Goal: Task Accomplishment & Management: Use online tool/utility

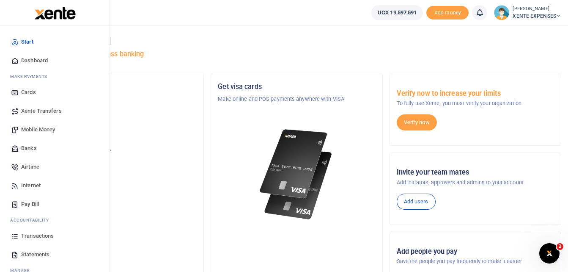
click at [44, 236] on span "Transactions" at bounding box center [37, 235] width 33 height 8
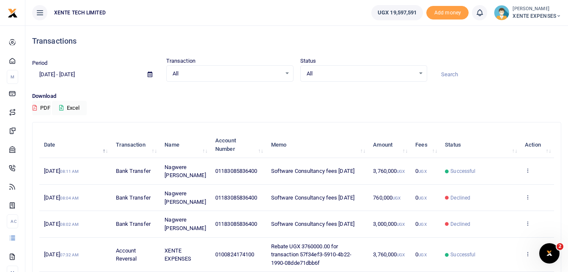
click at [350, 114] on div "Download PDF Excel" at bounding box center [296, 103] width 529 height 23
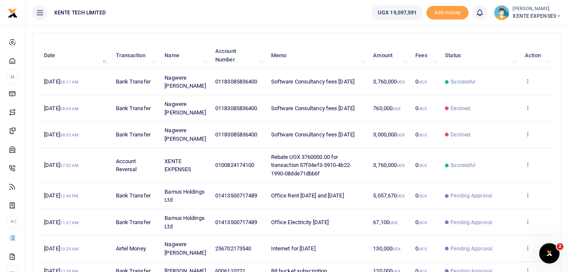
scroll to position [250, 0]
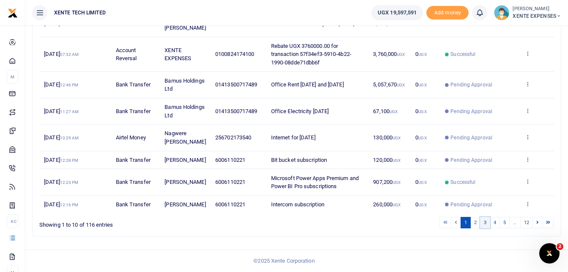
click at [485, 222] on link "3" at bounding box center [485, 222] width 10 height 11
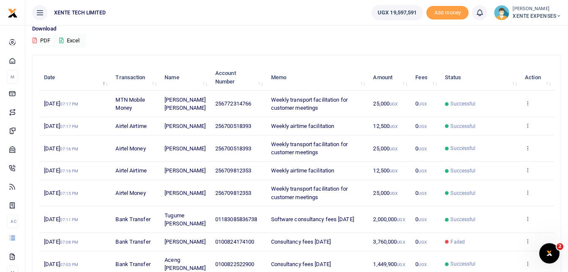
scroll to position [208, 0]
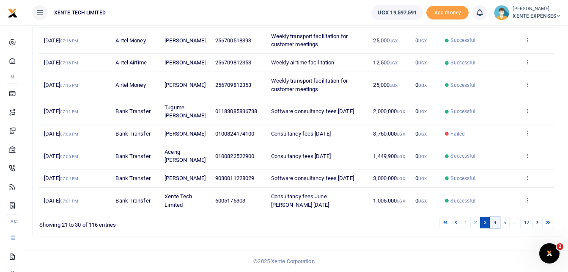
click at [496, 223] on link "4" at bounding box center [495, 222] width 10 height 11
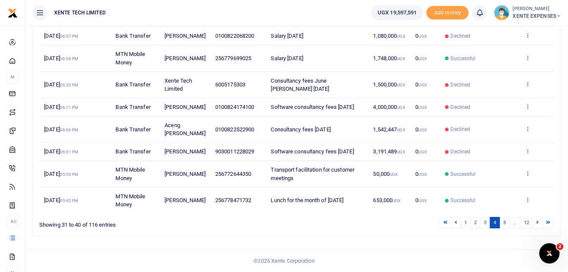
scroll to position [0, 0]
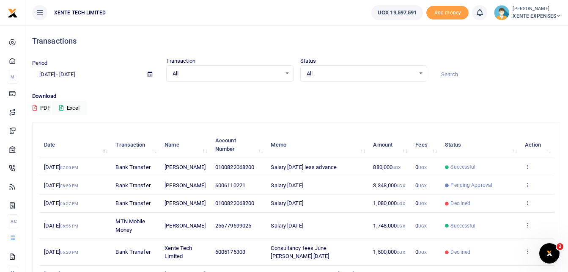
click at [148, 71] on icon at bounding box center [150, 73] width 5 height 5
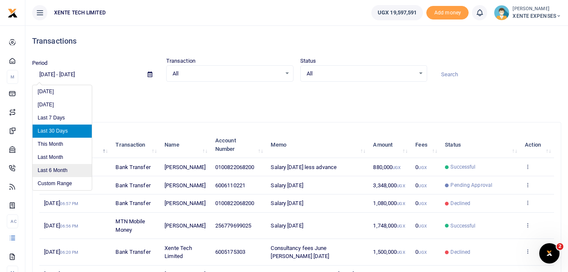
click at [58, 169] on li "Last 6 Month" at bounding box center [62, 170] width 59 height 13
type input "03/04/2025 - 09/04/2025"
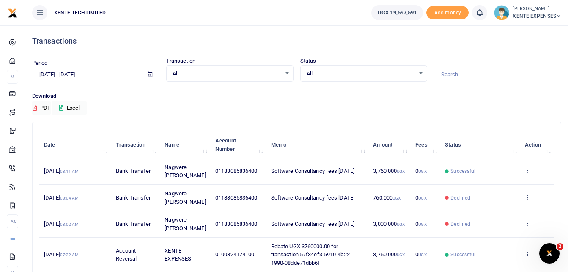
click at [480, 78] on input at bounding box center [497, 74] width 127 height 14
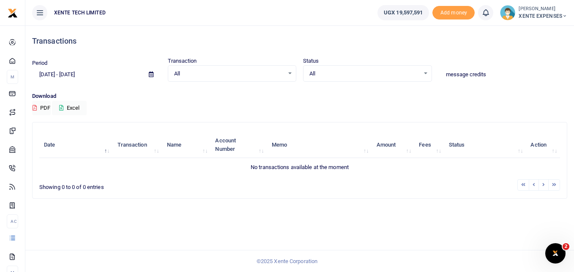
type input "message credits"
click at [468, 73] on input "message credits" at bounding box center [503, 74] width 129 height 14
drag, startPoint x: 490, startPoint y: 74, endPoint x: 415, endPoint y: 87, distance: 76.4
click at [415, 87] on div "Period 03/04/2025 - 09/04/2025 Transaction All Select an option... All Airtime …" at bounding box center [300, 74] width 542 height 35
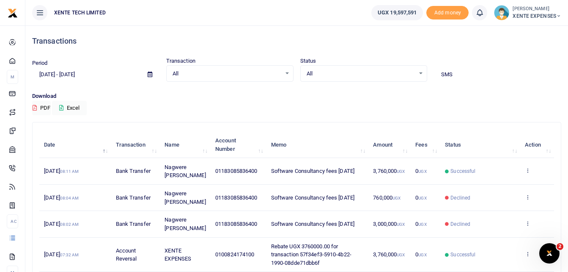
type input "SMS"
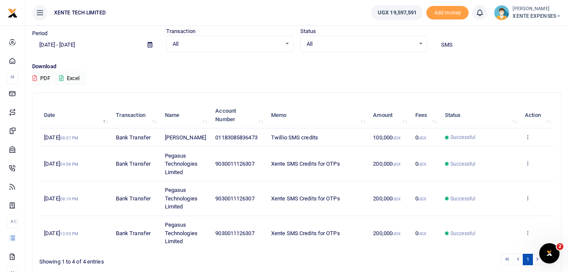
scroll to position [42, 0]
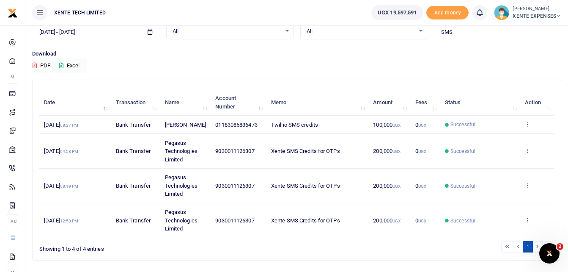
click at [530, 153] on icon at bounding box center [527, 150] width 5 height 6
click at [496, 191] on link "Send again" at bounding box center [496, 192] width 67 height 12
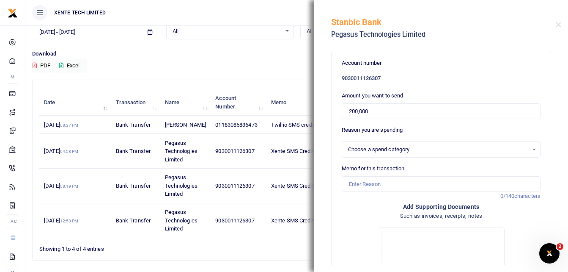
select select "4974"
click at [371, 189] on input "Memo for this transaction" at bounding box center [441, 184] width 199 height 16
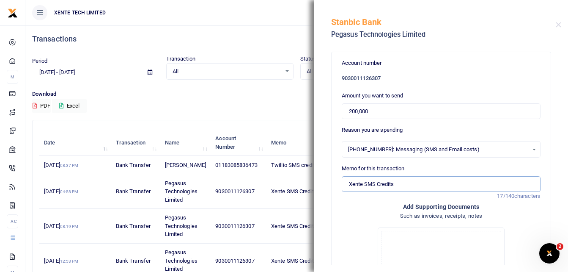
scroll to position [0, 0]
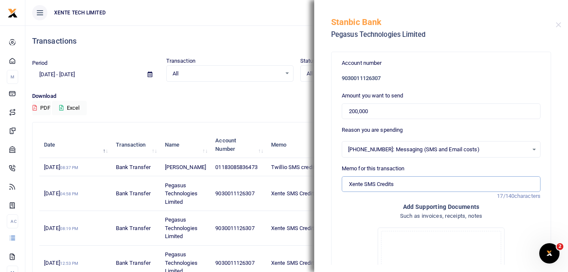
type input "Xente SMS Credits"
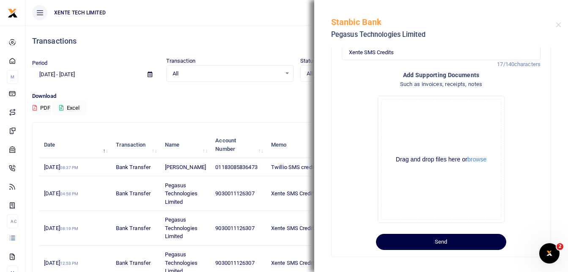
scroll to position [137, 0]
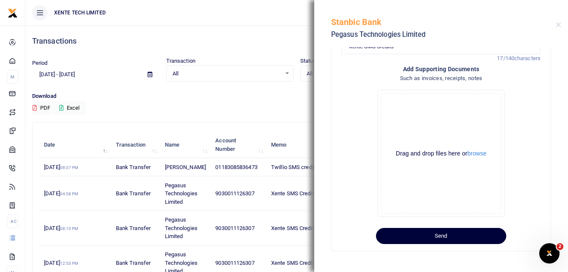
click at [421, 237] on button "Send" at bounding box center [441, 236] width 130 height 16
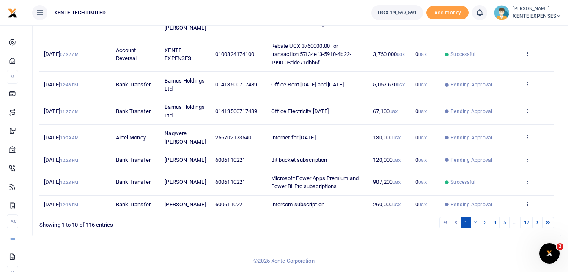
scroll to position [250, 0]
click at [484, 220] on link "3" at bounding box center [485, 222] width 10 height 11
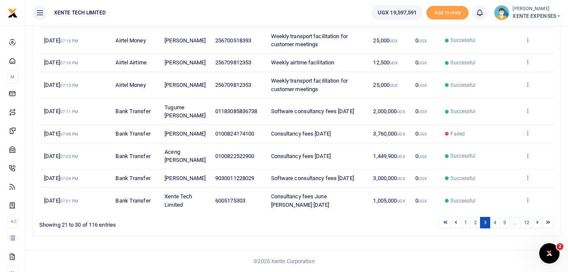
scroll to position [208, 0]
click at [476, 221] on link "2" at bounding box center [475, 222] width 10 height 11
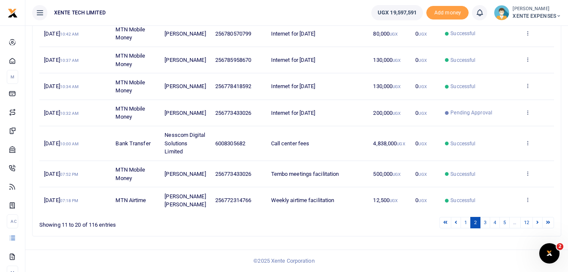
scroll to position [233, 0]
click at [464, 222] on link "1" at bounding box center [466, 222] width 10 height 11
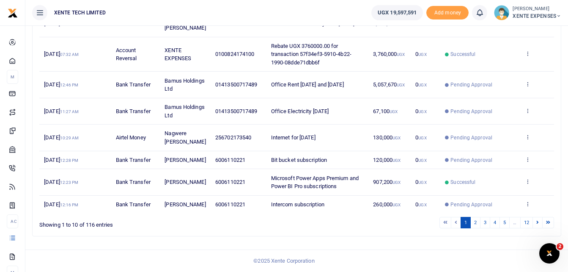
scroll to position [250, 0]
click at [474, 220] on link "2" at bounding box center [475, 222] width 10 height 11
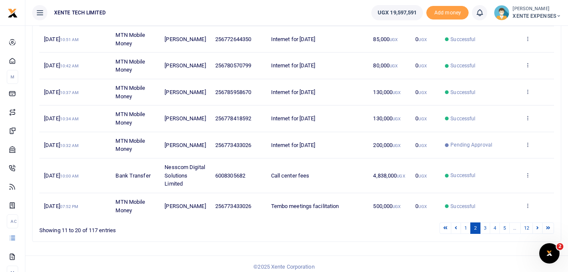
scroll to position [225, 0]
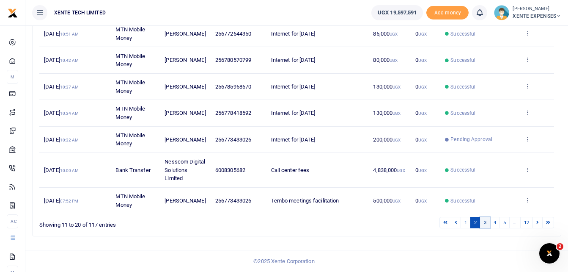
click at [484, 222] on link "3" at bounding box center [485, 222] width 10 height 11
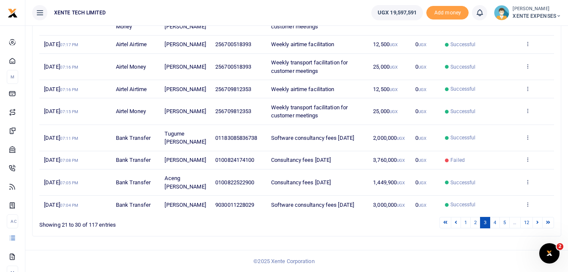
scroll to position [217, 0]
click at [494, 221] on link "4" at bounding box center [495, 222] width 10 height 11
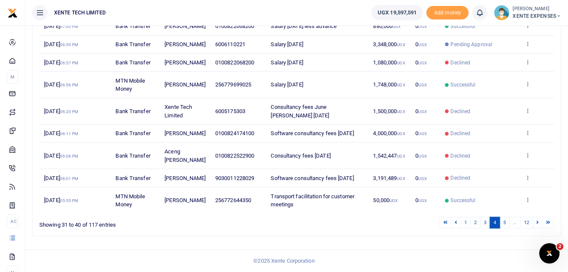
scroll to position [208, 0]
click at [506, 220] on link "5" at bounding box center [505, 222] width 10 height 11
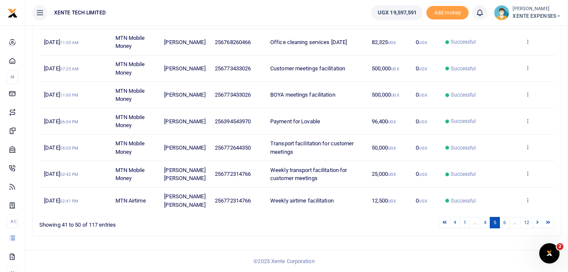
scroll to position [225, 0]
click at [504, 223] on link "6" at bounding box center [505, 222] width 10 height 11
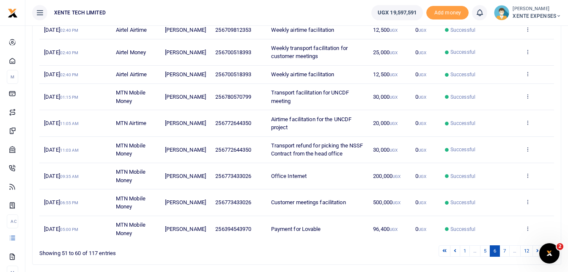
scroll to position [158, 0]
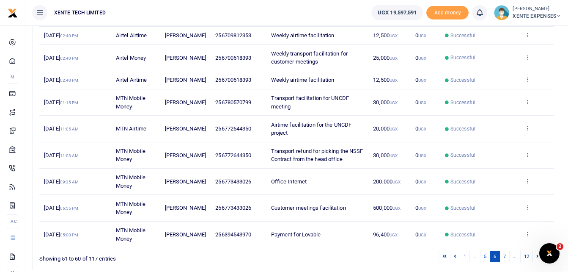
click at [528, 104] on icon at bounding box center [527, 102] width 5 height 6
click at [497, 144] on link "Send again" at bounding box center [496, 143] width 67 height 12
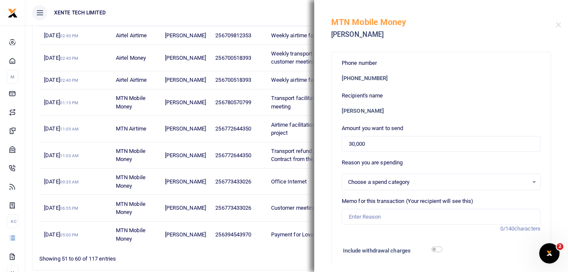
select select "15"
click at [365, 218] on input "Memo for this transaction (Your recipient will see this)" at bounding box center [441, 217] width 199 height 16
type input "Transport facilitation for UNCDF meeting"
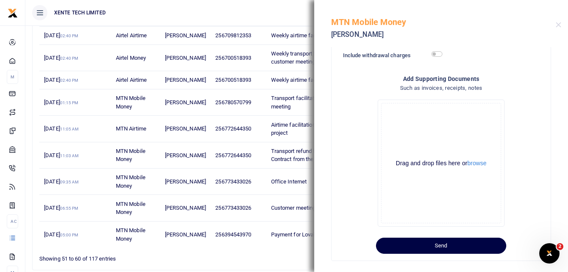
scroll to position [204, 0]
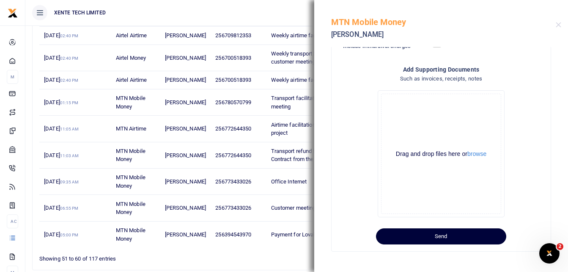
click at [434, 236] on button "Send" at bounding box center [441, 236] width 130 height 16
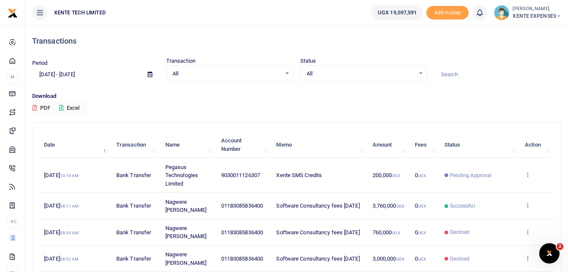
click at [462, 72] on input at bounding box center [497, 74] width 127 height 14
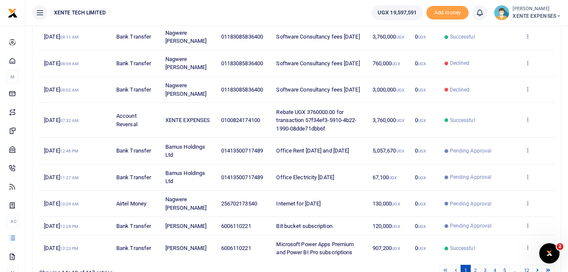
scroll to position [225, 0]
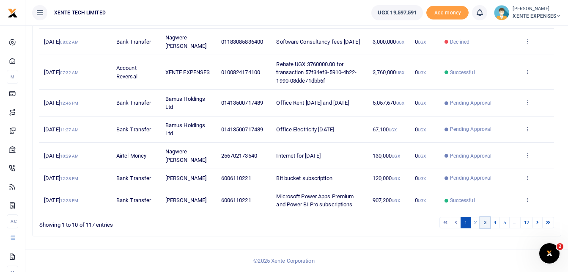
click at [485, 221] on link "3" at bounding box center [485, 222] width 10 height 11
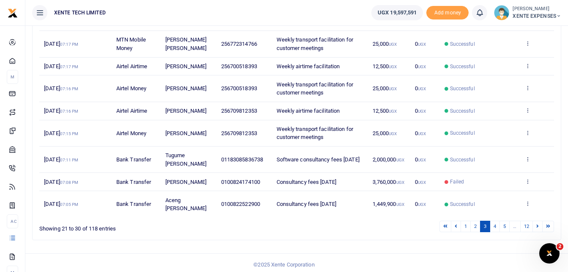
scroll to position [184, 0]
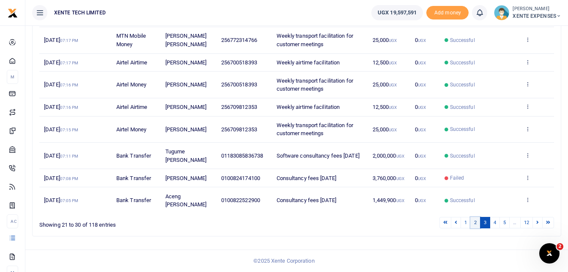
click at [476, 222] on link "2" at bounding box center [475, 222] width 10 height 11
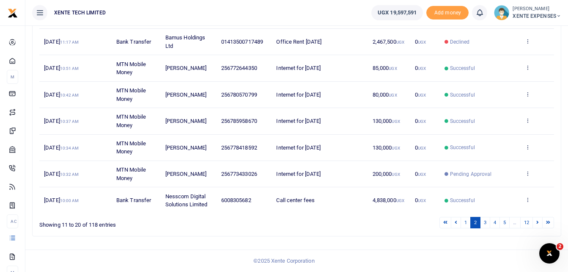
scroll to position [217, 0]
click at [465, 221] on link "1" at bounding box center [466, 222] width 10 height 11
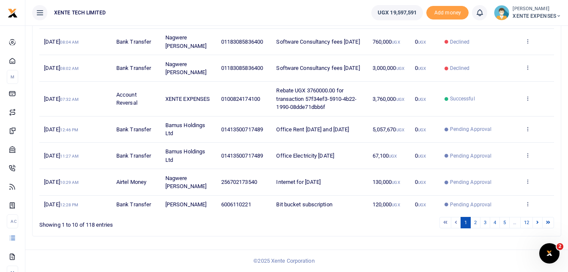
scroll to position [224, 0]
click at [494, 225] on link "4" at bounding box center [495, 222] width 10 height 11
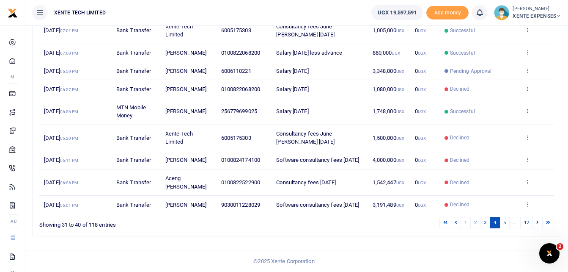
scroll to position [200, 0]
click at [504, 225] on link "5" at bounding box center [505, 222] width 10 height 11
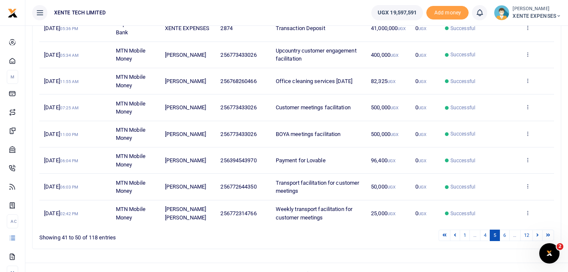
scroll to position [208, 0]
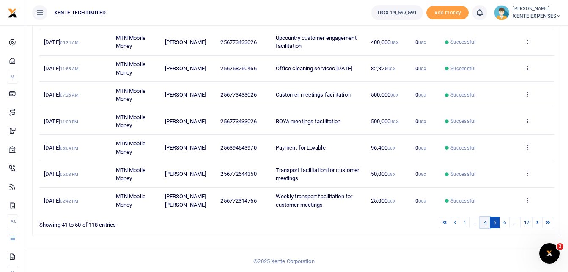
click at [487, 224] on link "4" at bounding box center [485, 222] width 10 height 11
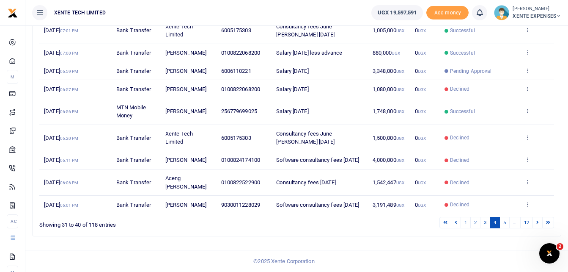
scroll to position [200, 0]
click at [485, 223] on link "3" at bounding box center [485, 222] width 10 height 11
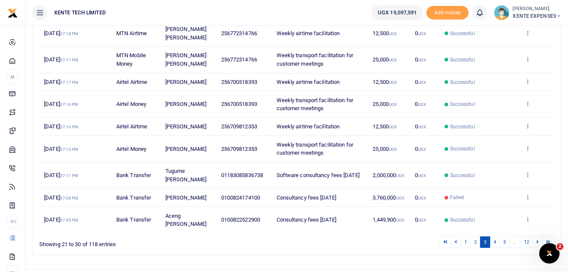
scroll to position [184, 0]
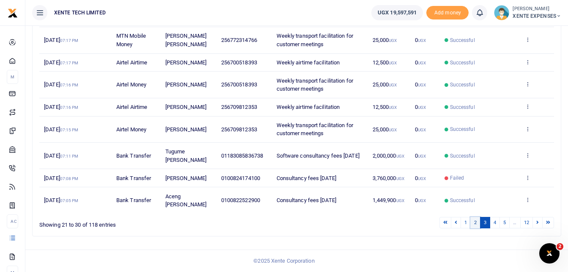
click at [474, 223] on link "2" at bounding box center [475, 222] width 10 height 11
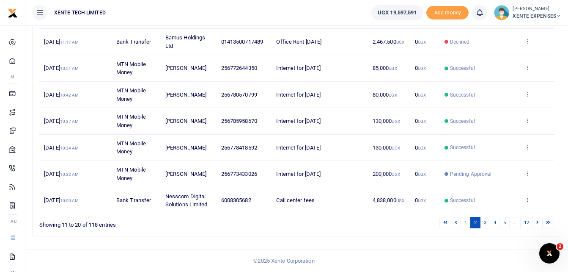
scroll to position [217, 0]
click at [464, 220] on link "1" at bounding box center [466, 222] width 10 height 11
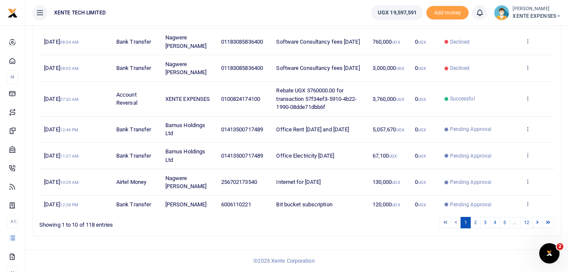
scroll to position [225, 0]
click at [495, 223] on link "4" at bounding box center [495, 222] width 10 height 11
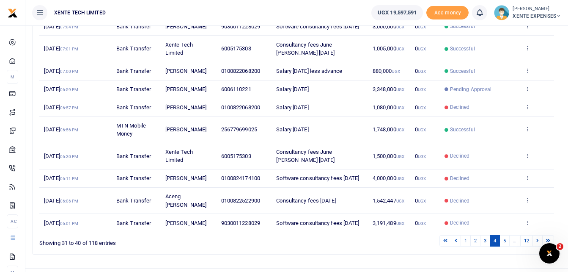
scroll to position [200, 0]
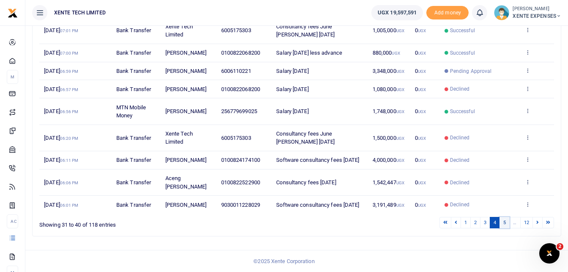
click at [503, 221] on link "5" at bounding box center [505, 222] width 10 height 11
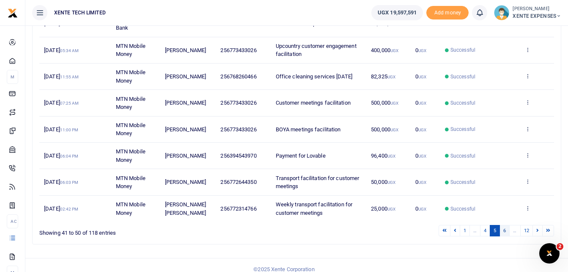
click at [502, 230] on link "6" at bounding box center [505, 230] width 10 height 11
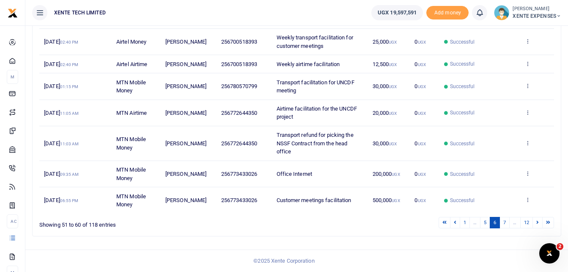
scroll to position [158, 0]
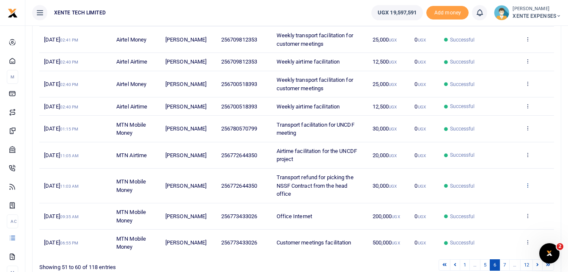
click at [528, 186] on icon at bounding box center [527, 185] width 5 height 6
click at [488, 220] on link "Send again" at bounding box center [496, 218] width 67 height 12
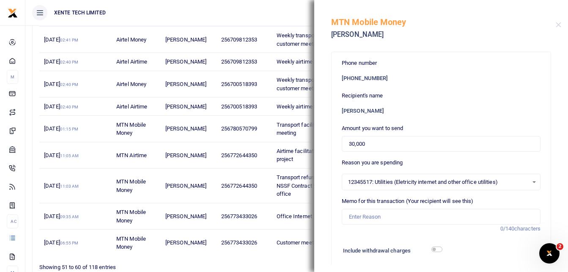
click at [528, 181] on div "12345517: Utilities (Eletricity internet and other office utilities) Select an …" at bounding box center [441, 181] width 198 height 9
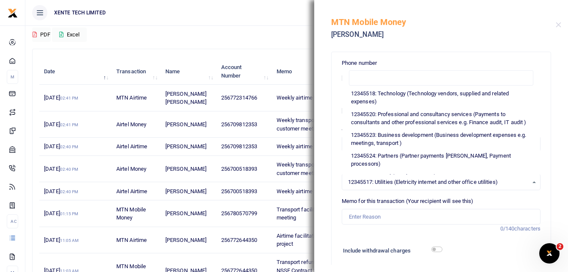
scroll to position [80, 0]
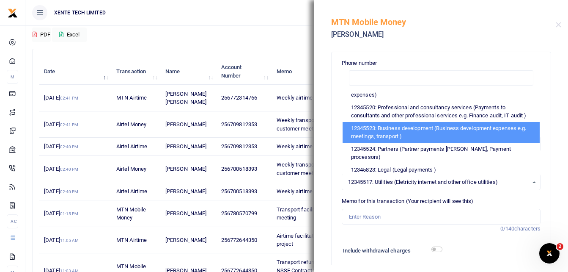
click at [464, 136] on li "12345523: Business development (Business development expenses e.g. meetings, tr…" at bounding box center [441, 132] width 197 height 21
select select "15"
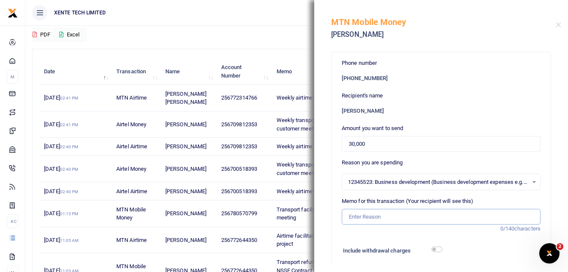
click at [375, 217] on input "Memo for this transaction (Your recipient will see this)" at bounding box center [441, 217] width 199 height 16
type input "Transport facilitation for UNCDF meeting"
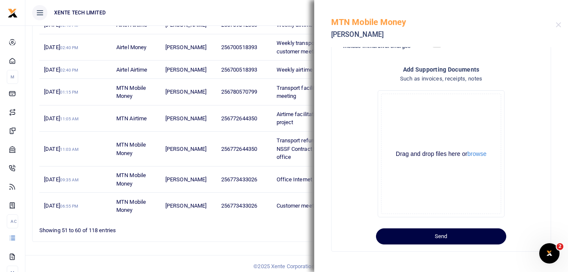
scroll to position [200, 0]
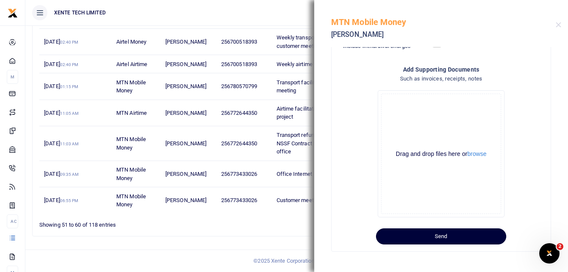
click at [471, 237] on button "Send" at bounding box center [441, 236] width 130 height 16
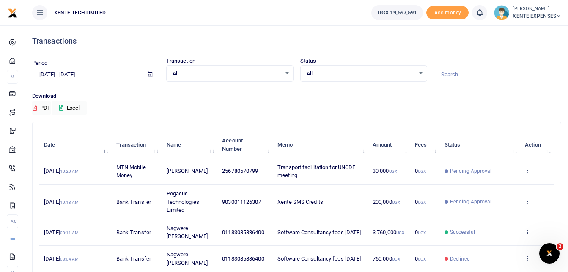
click at [307, 171] on td "Transport facilitation for UNCDF meeting" at bounding box center [320, 171] width 95 height 26
click at [123, 165] on span "MTN Mobile Money" at bounding box center [131, 171] width 30 height 15
click at [527, 167] on icon at bounding box center [527, 170] width 5 height 6
click at [488, 184] on link "View details" at bounding box center [496, 185] width 67 height 12
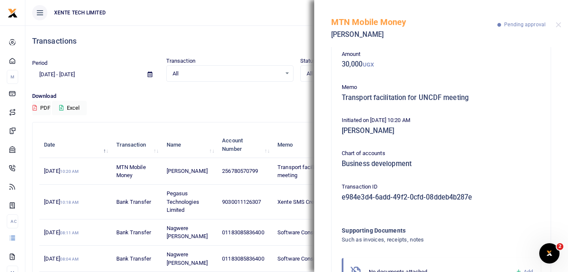
scroll to position [83, 0]
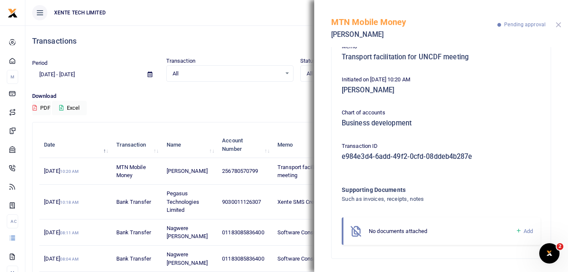
click at [558, 24] on button "Close" at bounding box center [558, 24] width 5 height 5
